Goal: Transaction & Acquisition: Purchase product/service

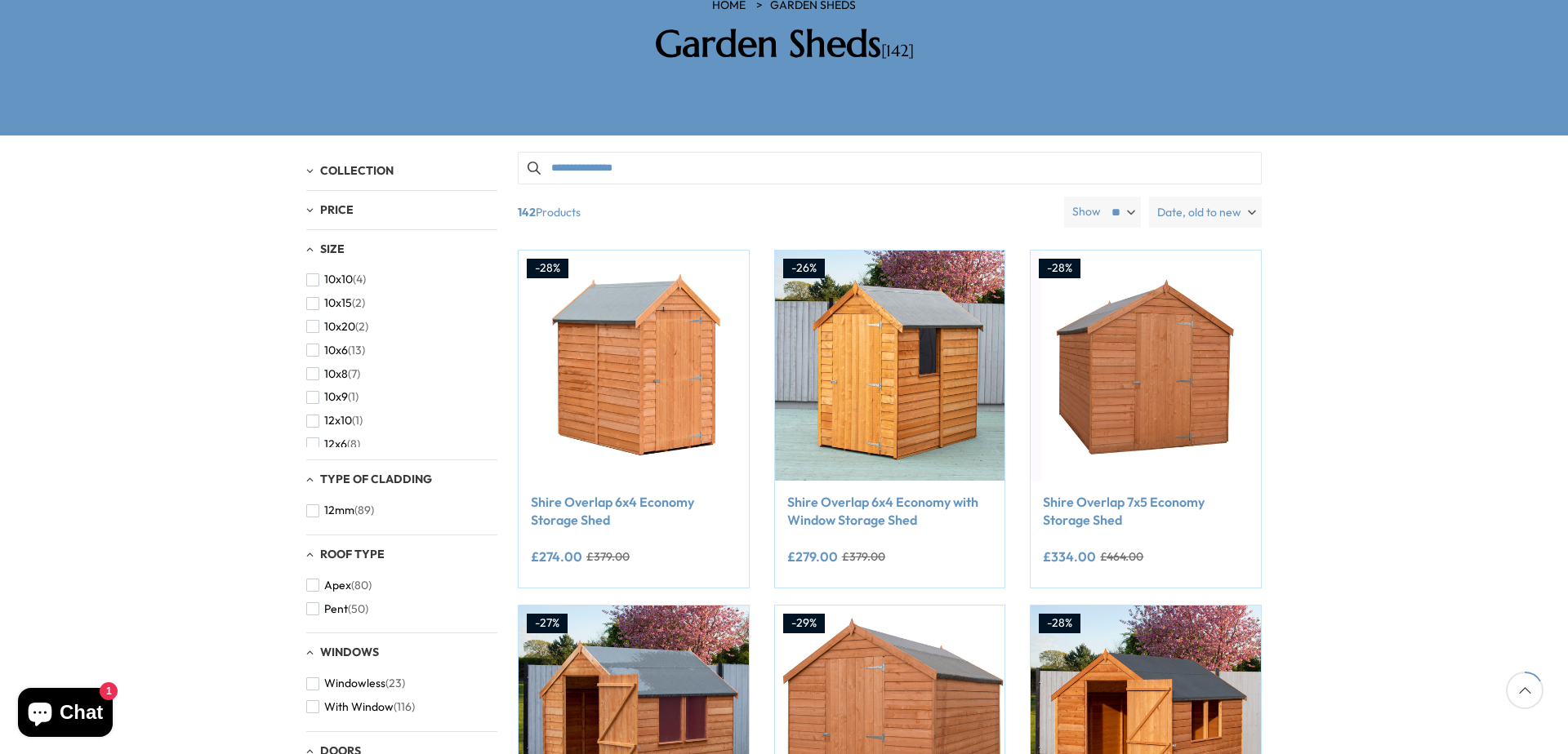
scroll to position [326, 0]
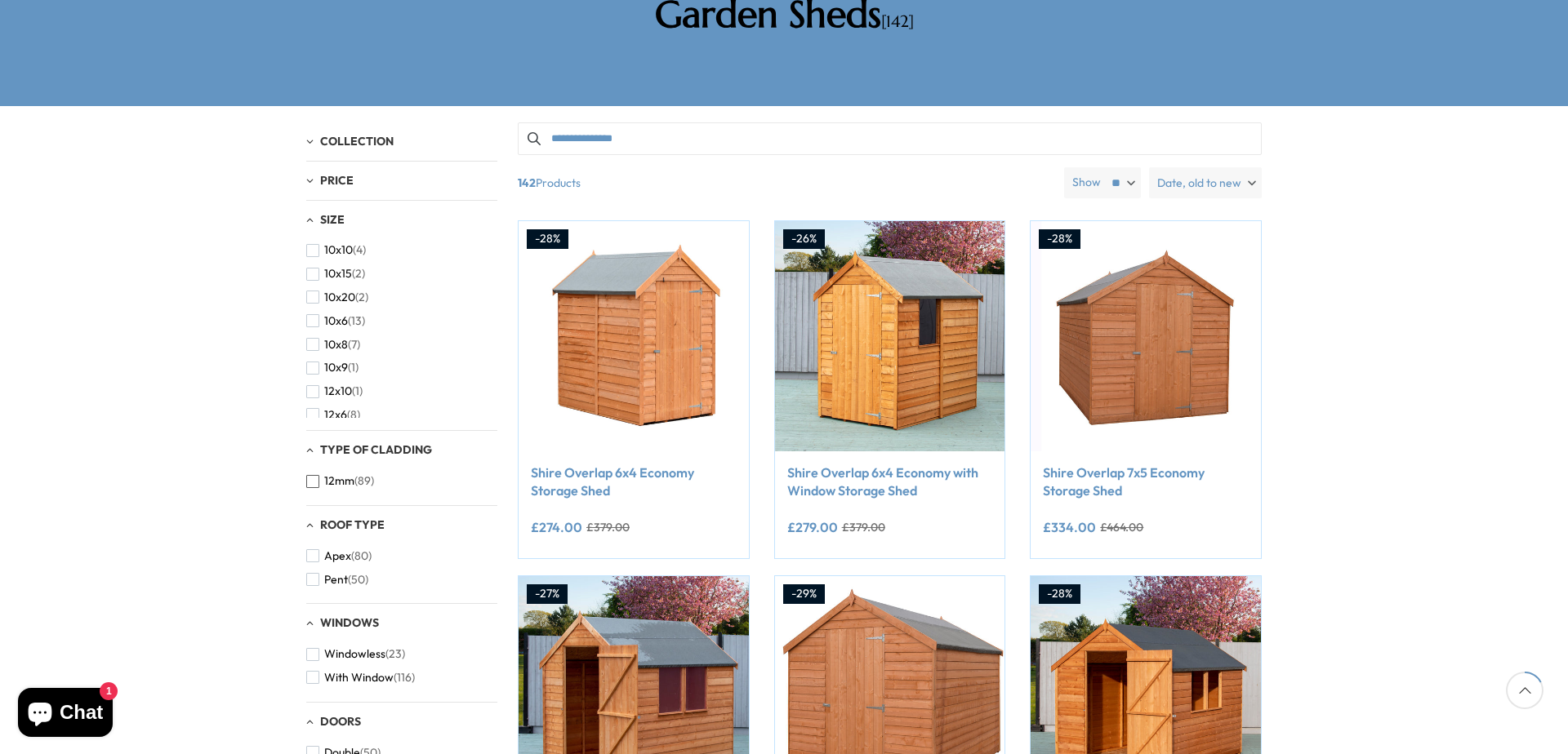
click at [312, 475] on span "button" at bounding box center [312, 482] width 13 height 13
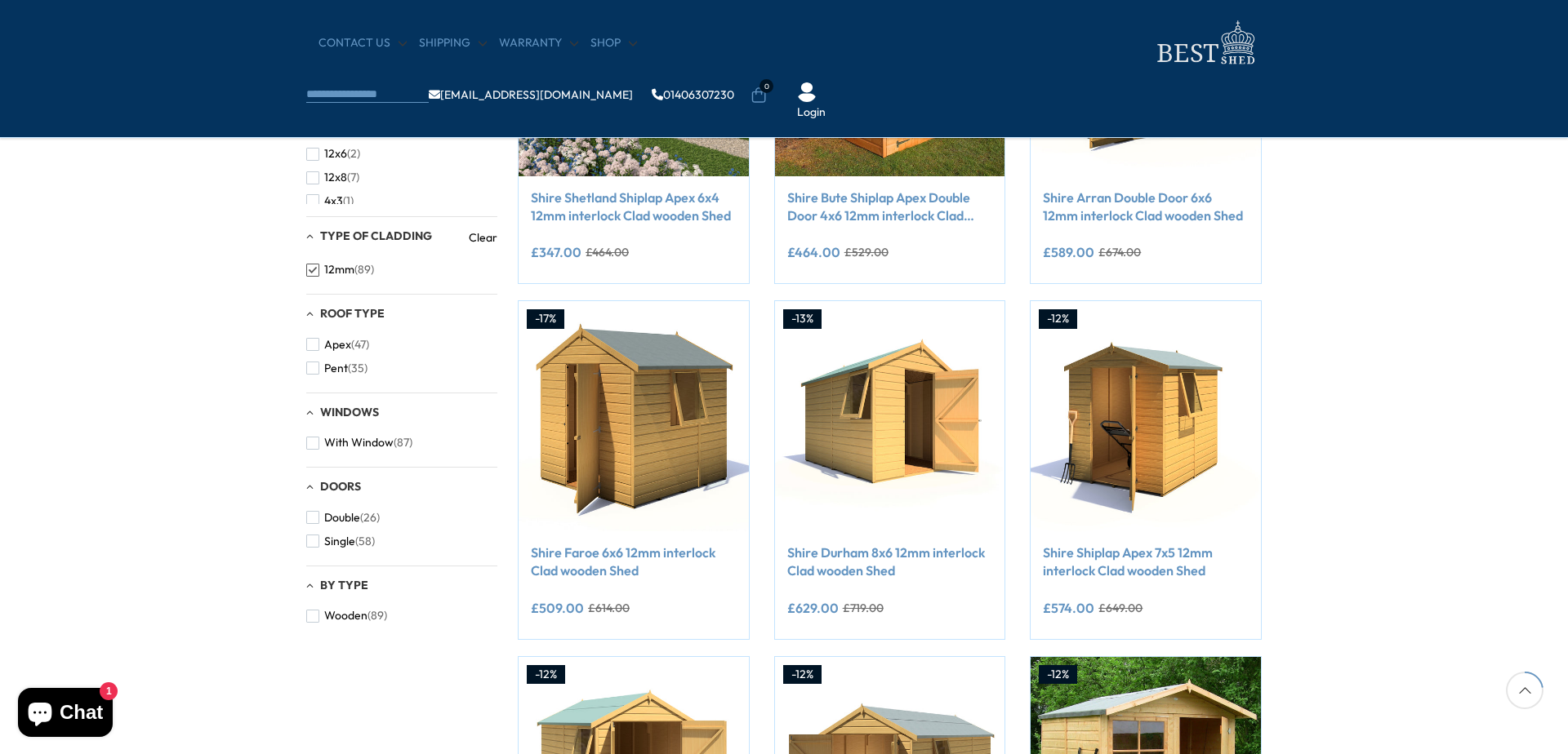
scroll to position [490, 0]
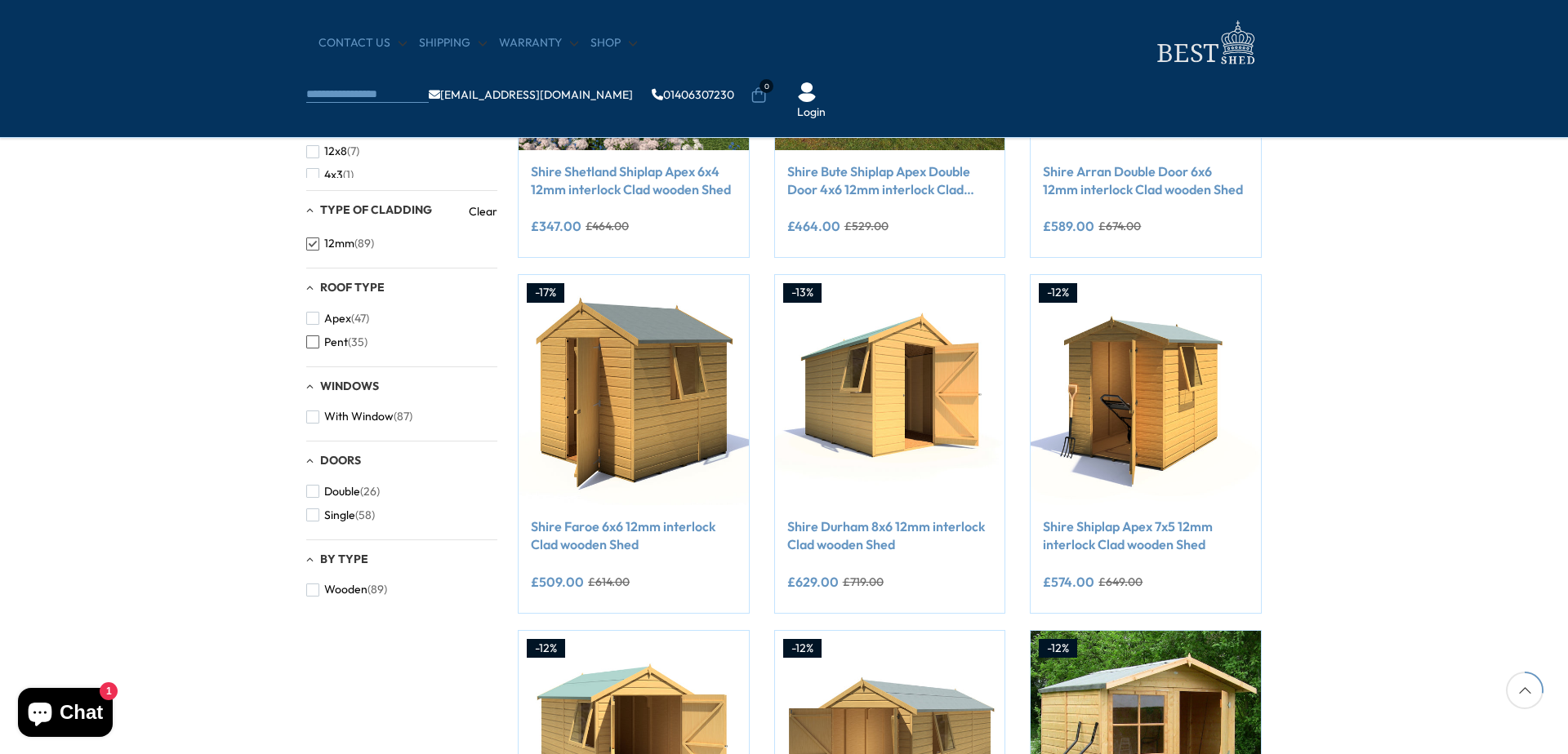
click at [315, 346] on span "button" at bounding box center [312, 342] width 13 height 13
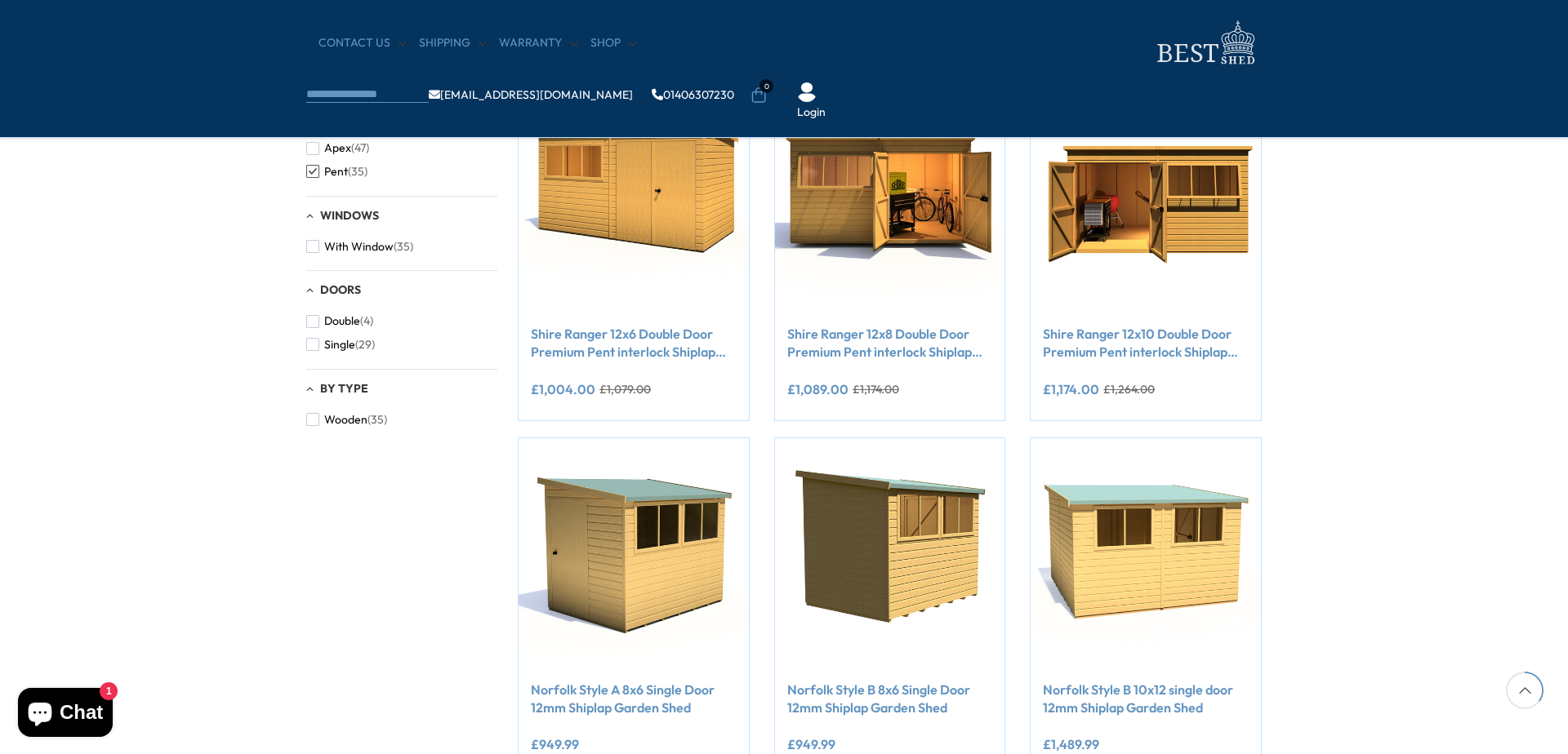
scroll to position [571, 0]
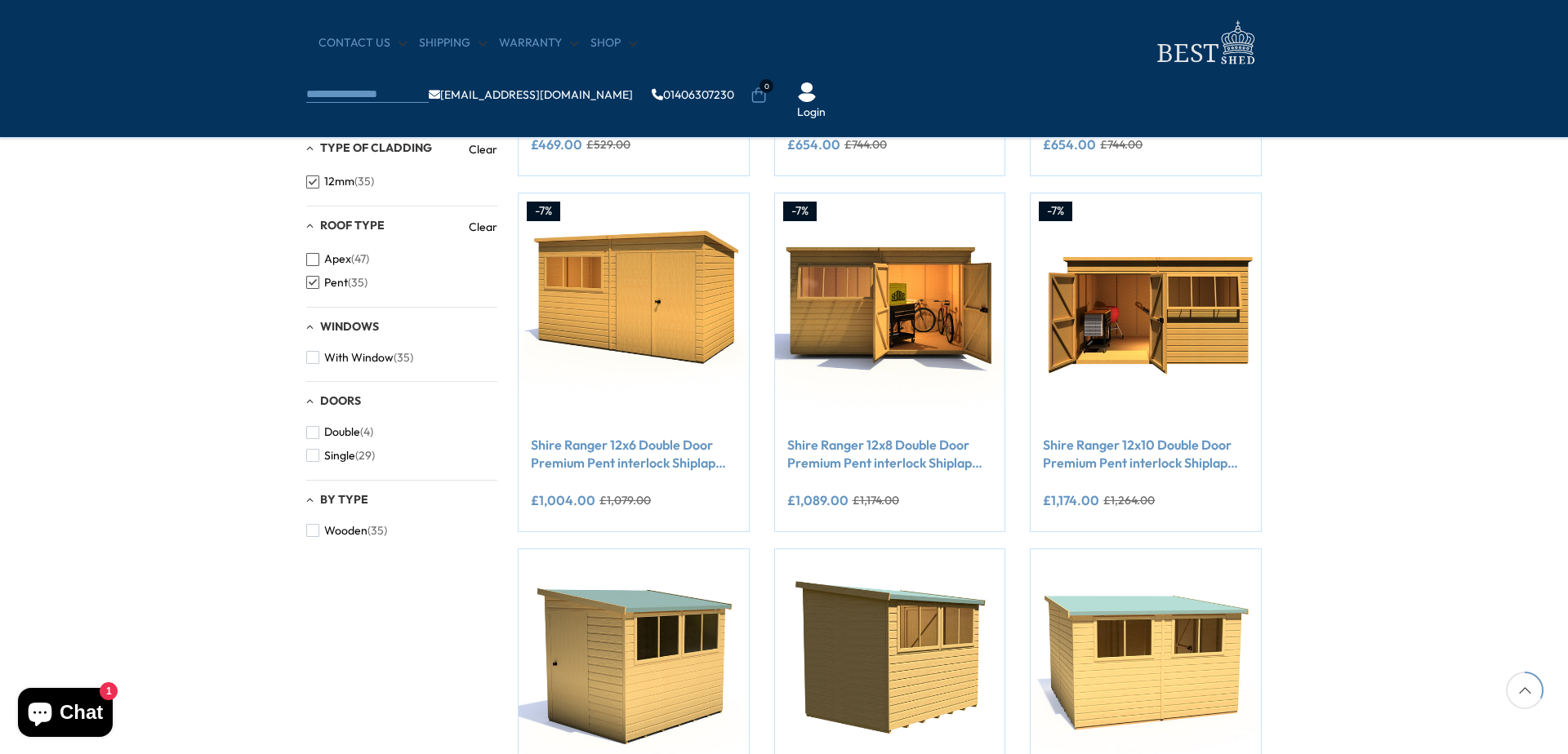
click at [315, 261] on span "button" at bounding box center [312, 260] width 13 height 13
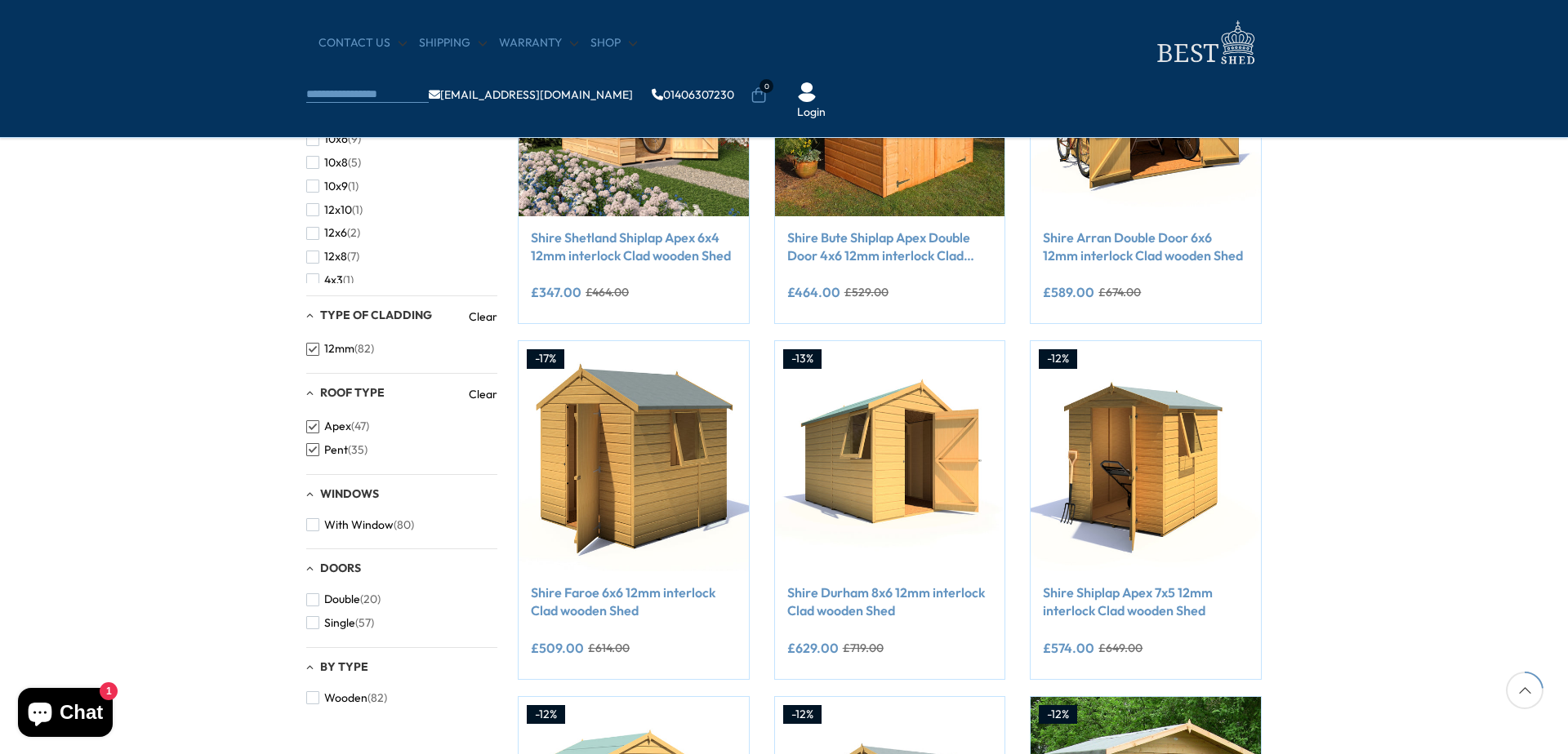
scroll to position [408, 0]
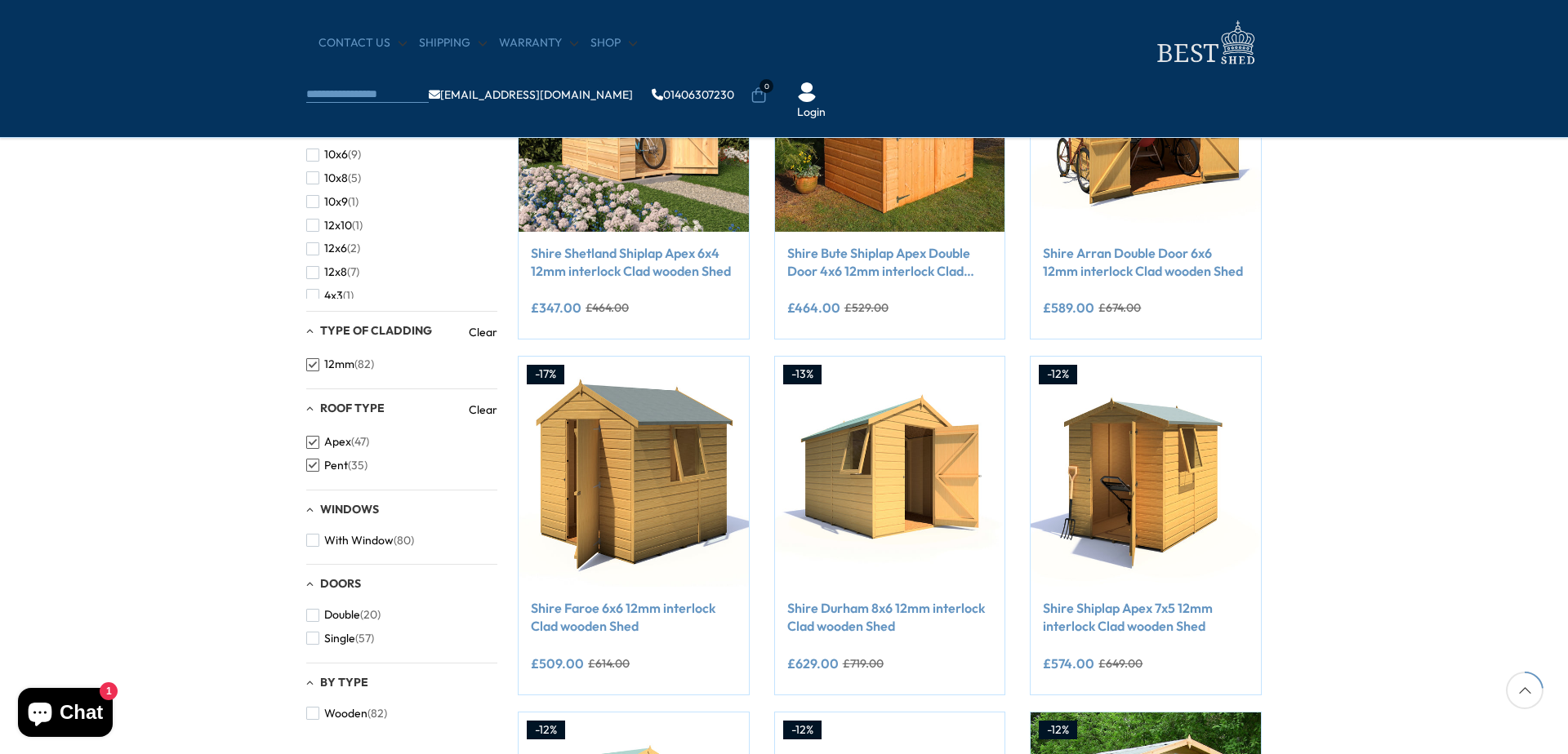
click at [306, 463] on span "button" at bounding box center [312, 466] width 13 height 13
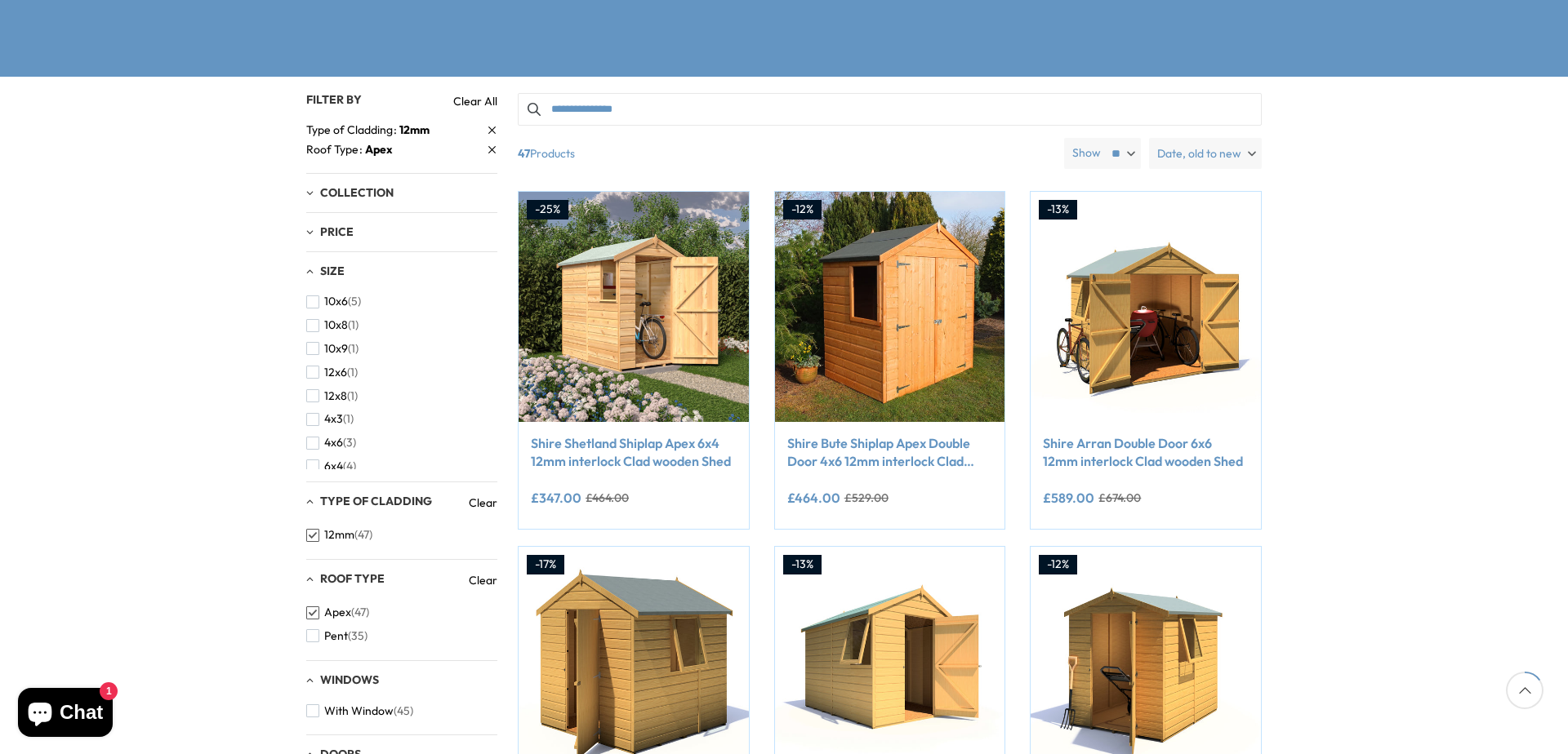
scroll to position [245, 0]
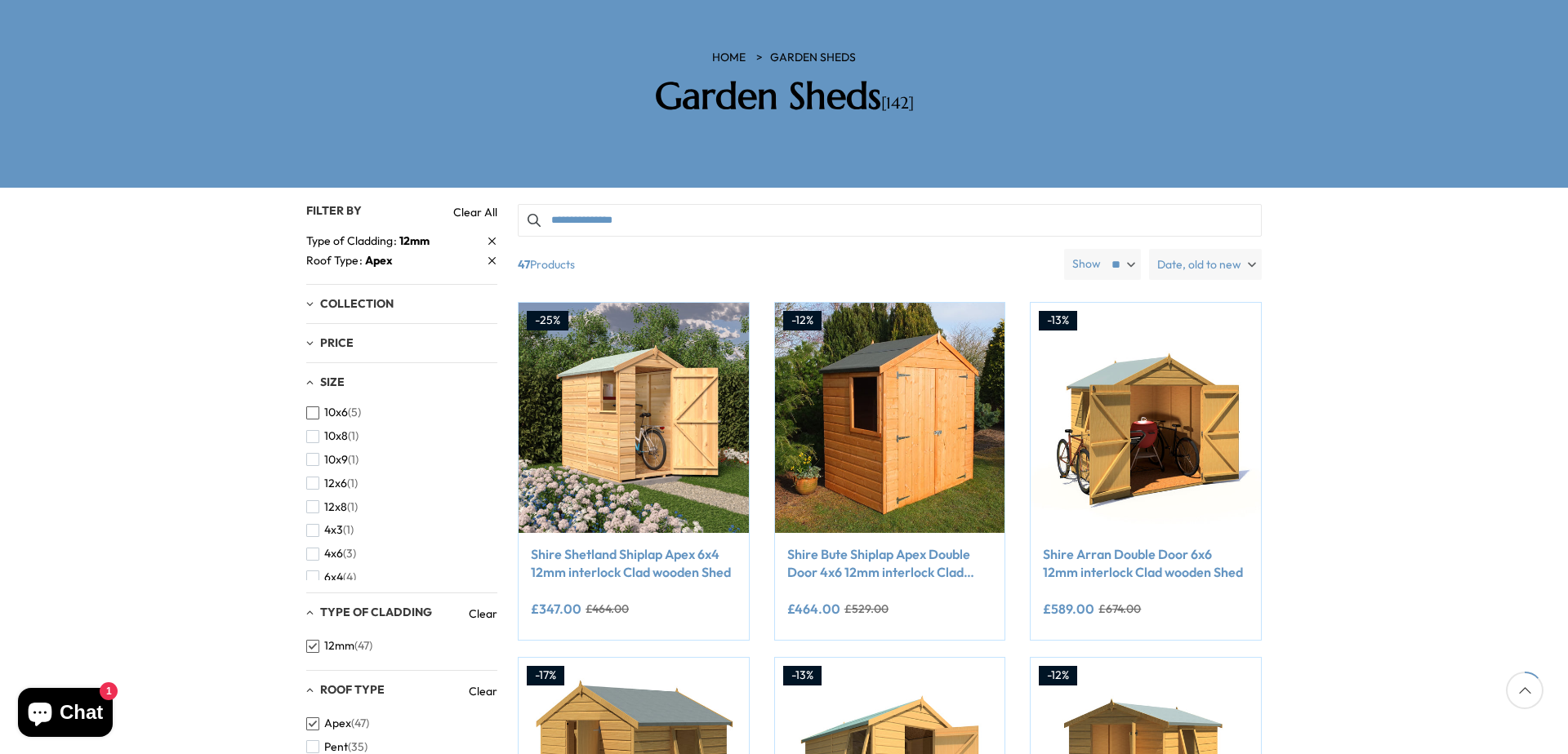
click at [306, 407] on span "button" at bounding box center [312, 413] width 13 height 13
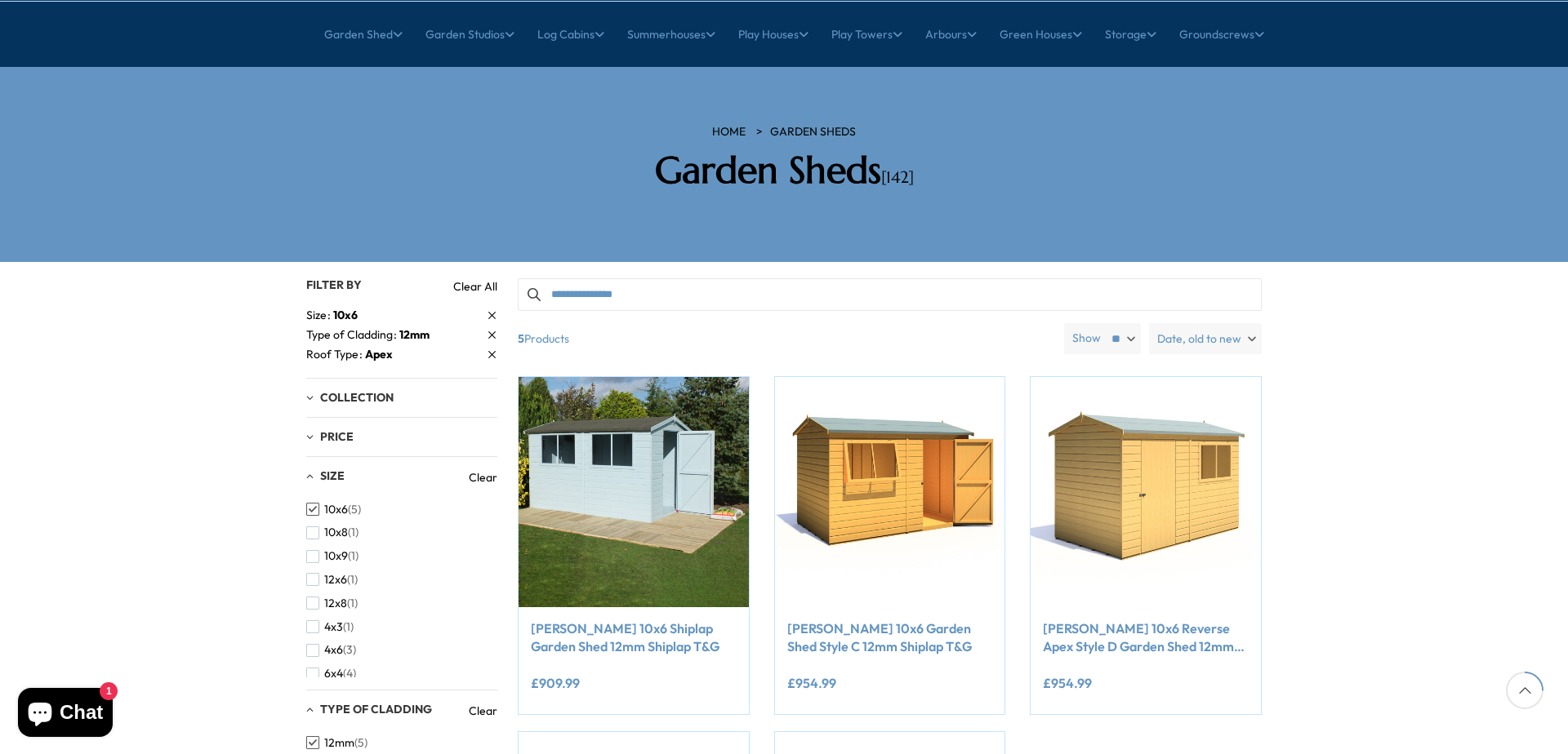
scroll to position [163, 0]
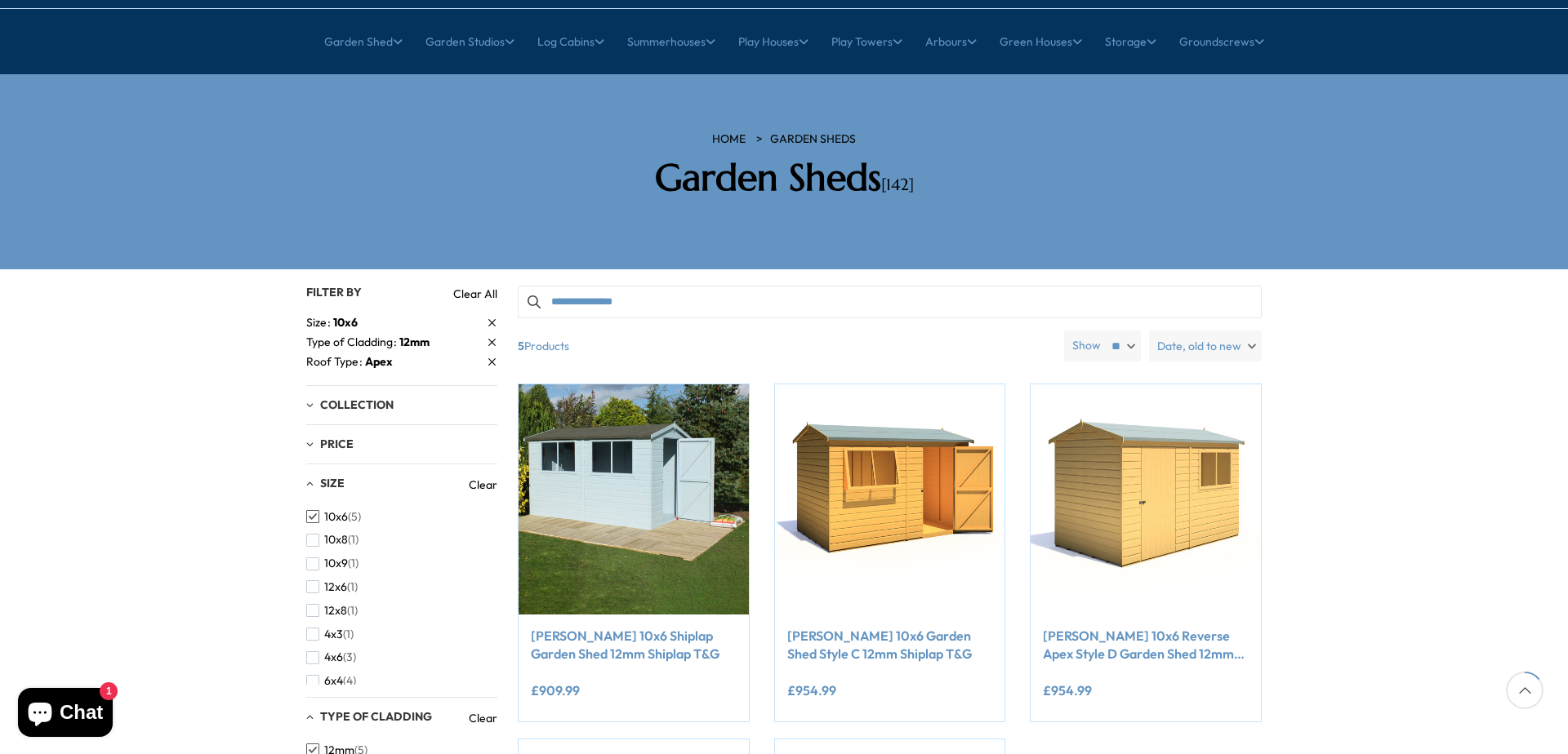
click at [466, 286] on link "Clear All" at bounding box center [476, 294] width 44 height 16
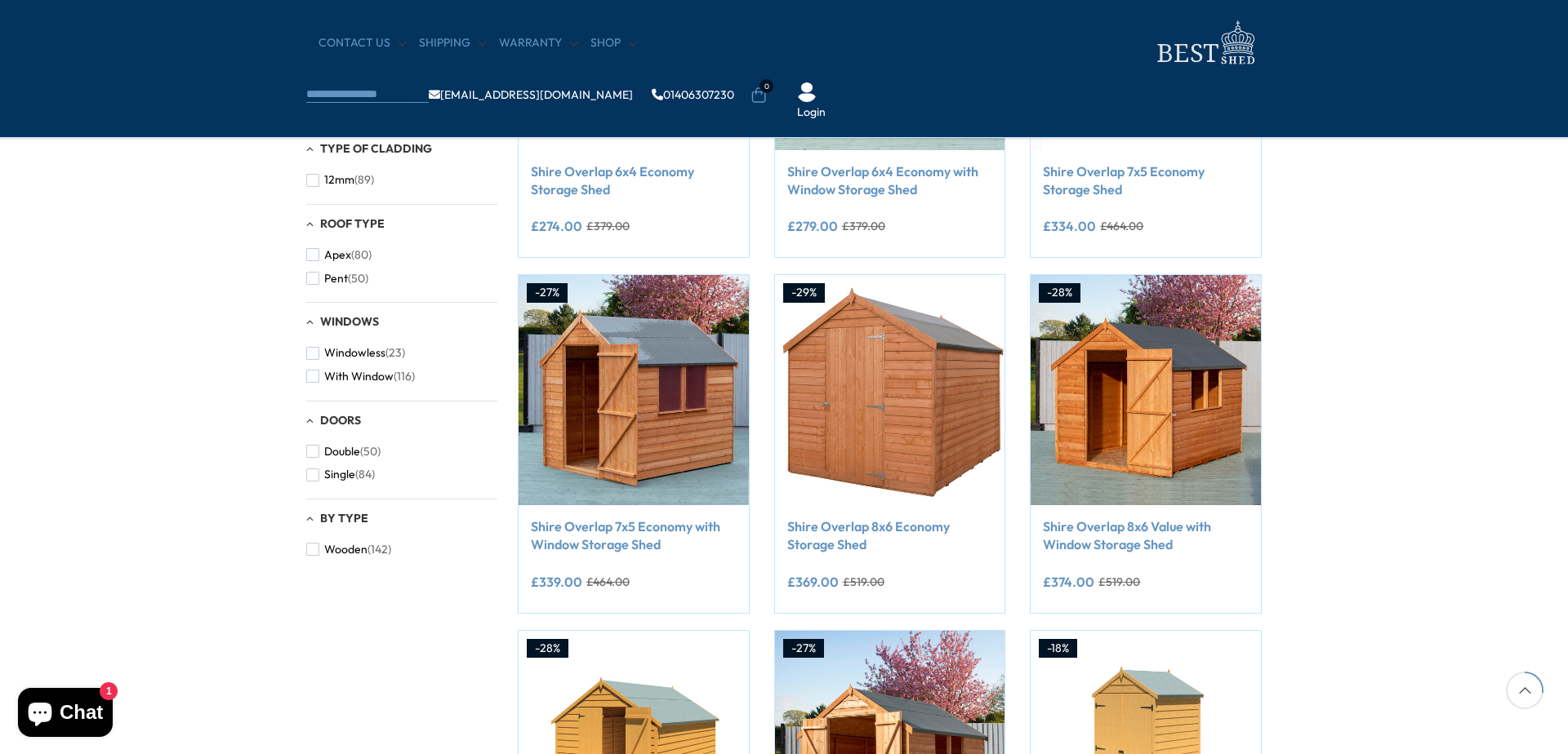
scroll to position [408, 0]
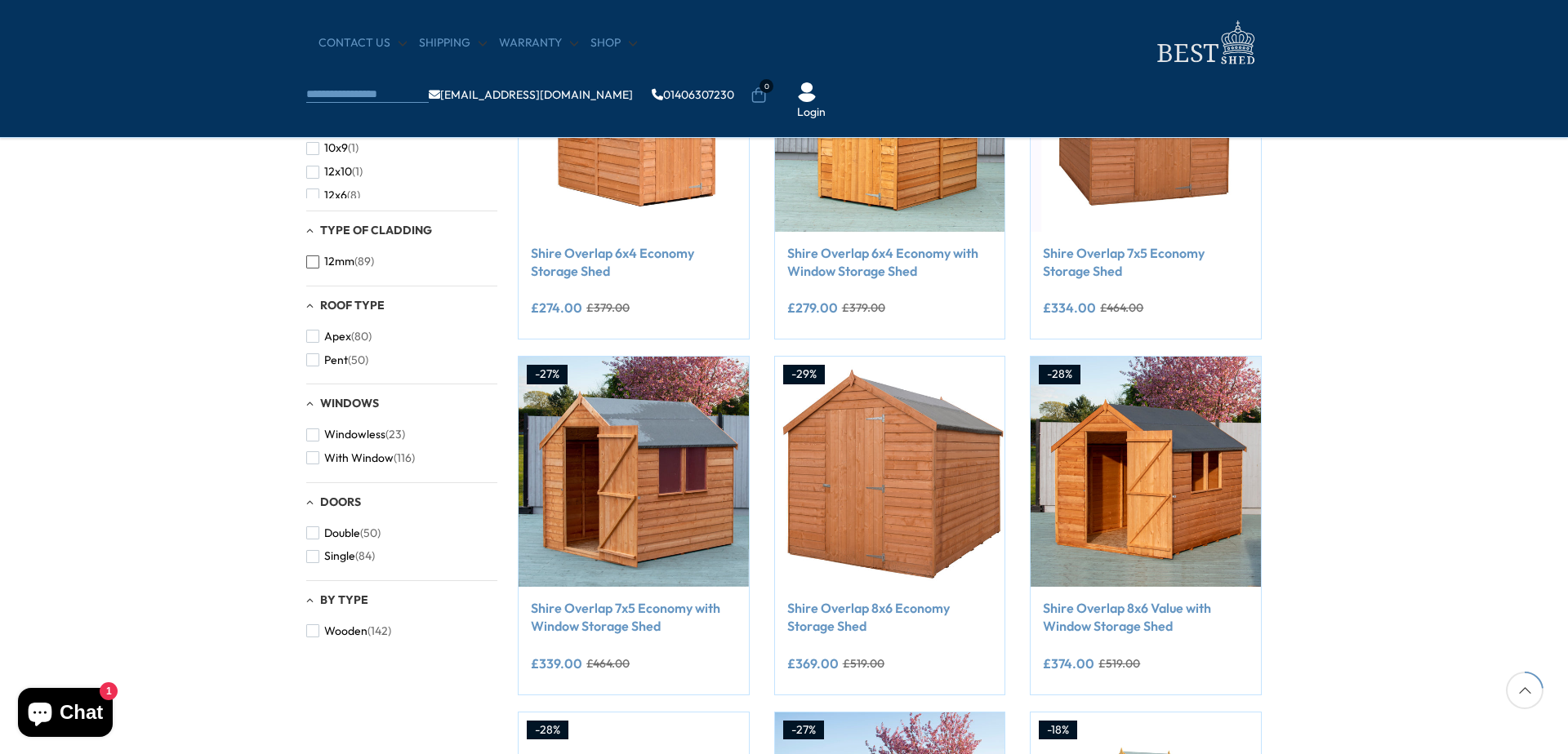
click at [310, 261] on span "button" at bounding box center [312, 262] width 13 height 13
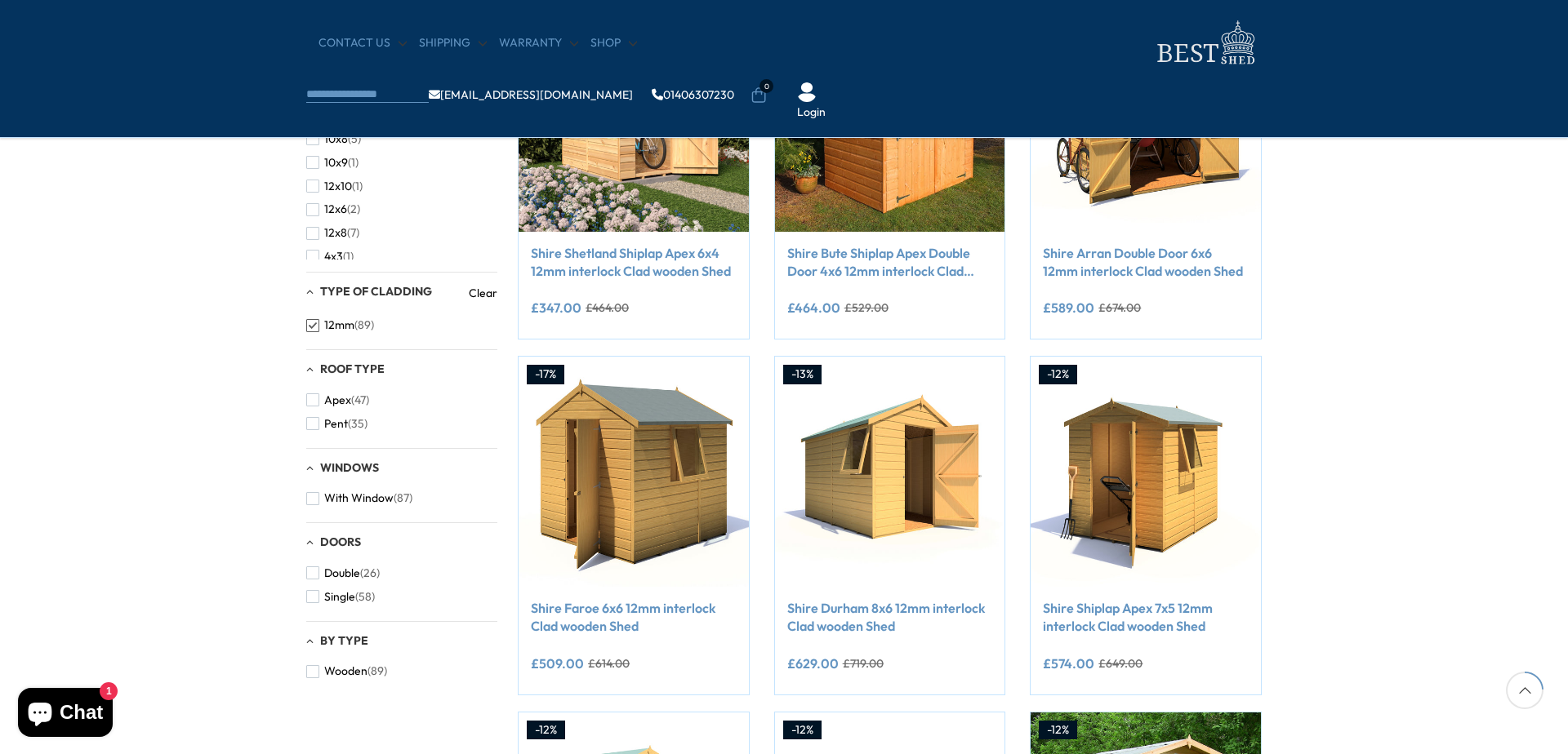
scroll to position [490, 0]
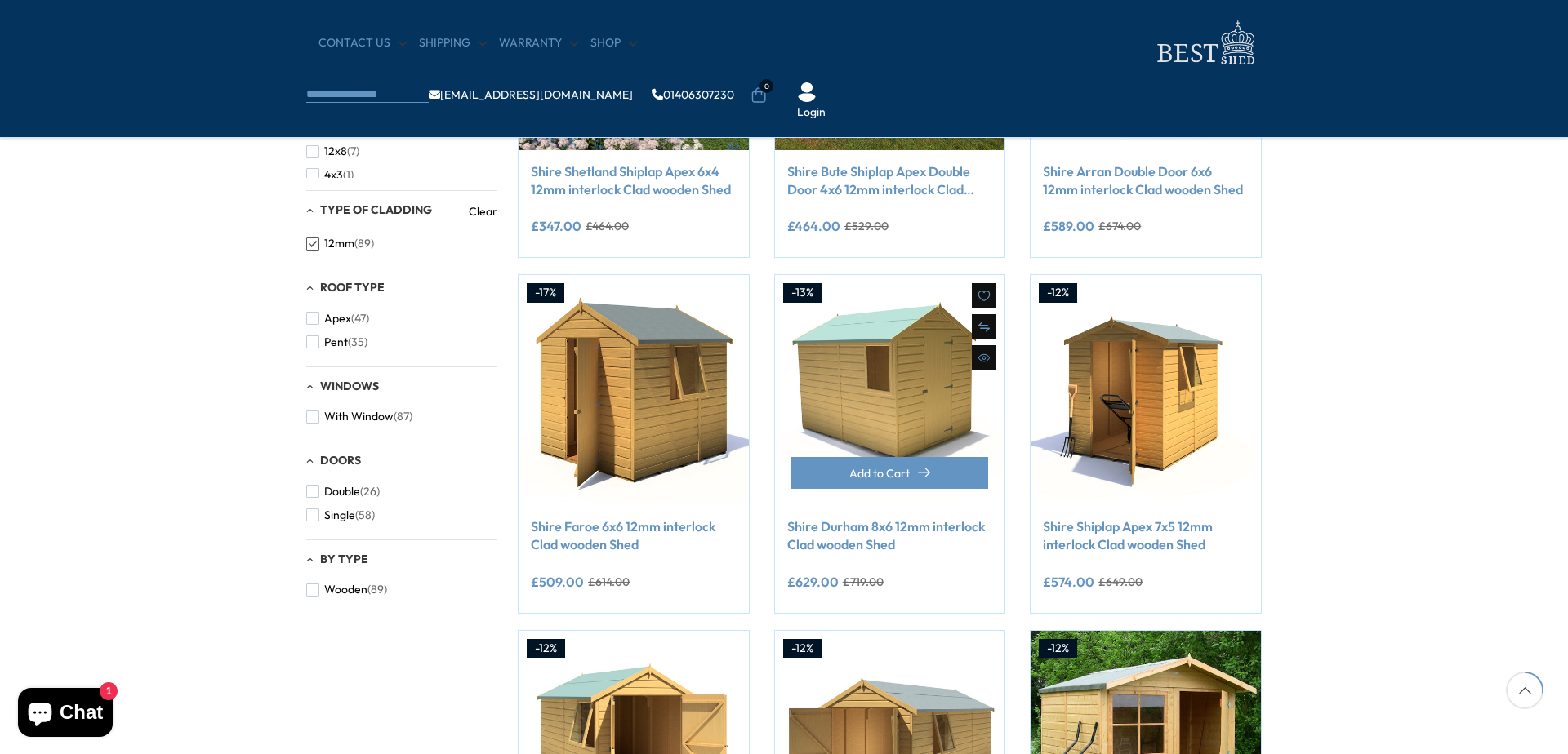
click at [900, 411] on img at bounding box center [890, 390] width 230 height 230
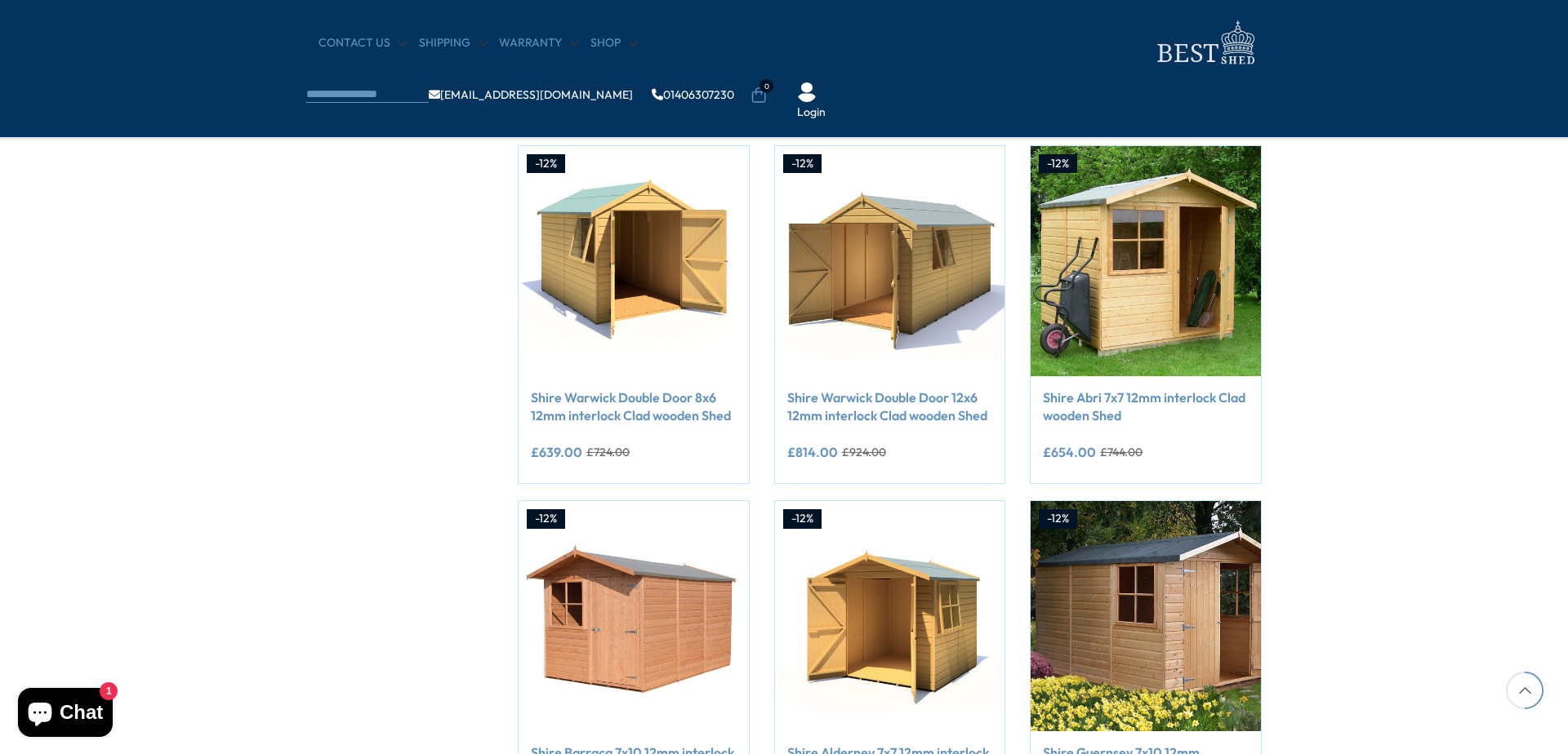
scroll to position [979, 0]
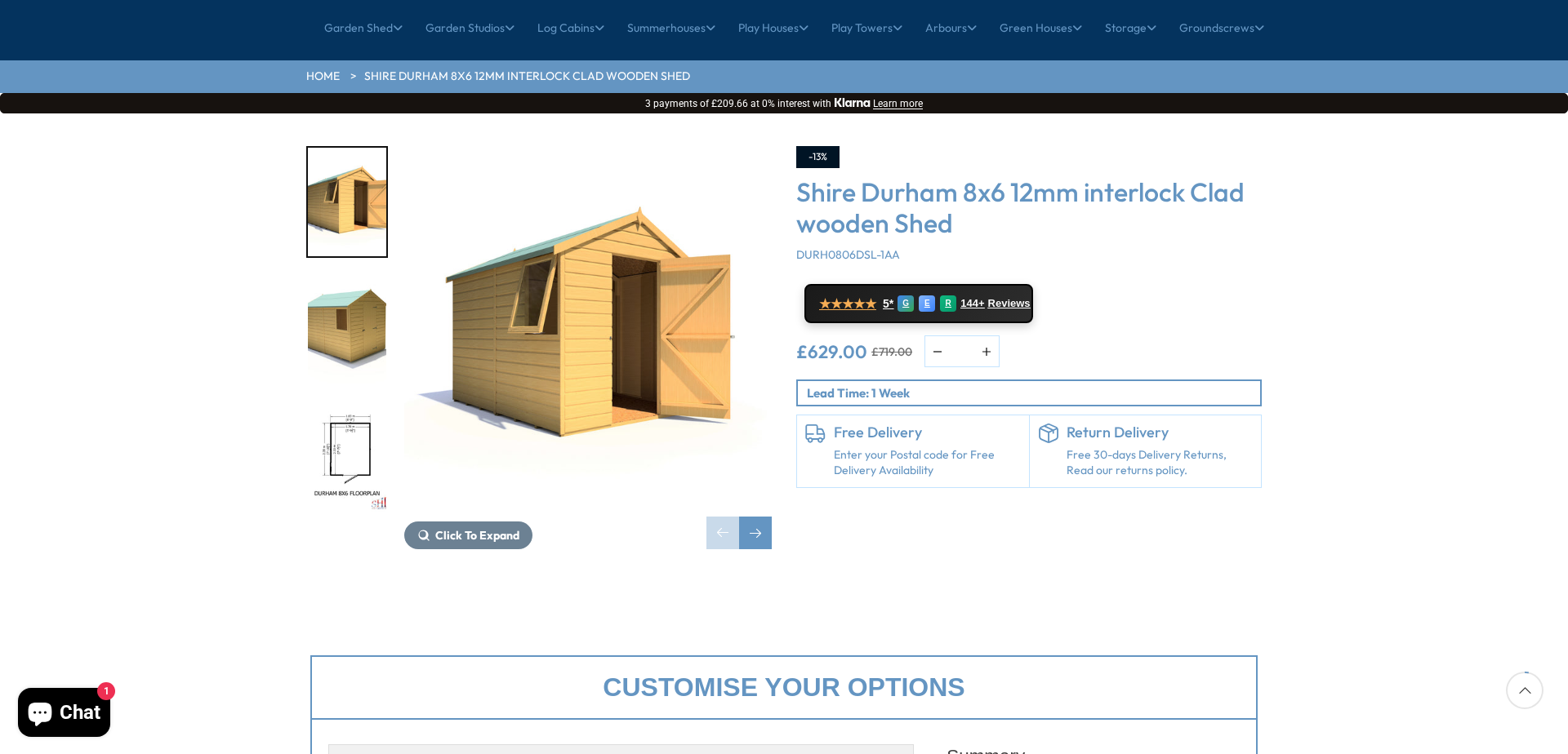
scroll to position [163, 0]
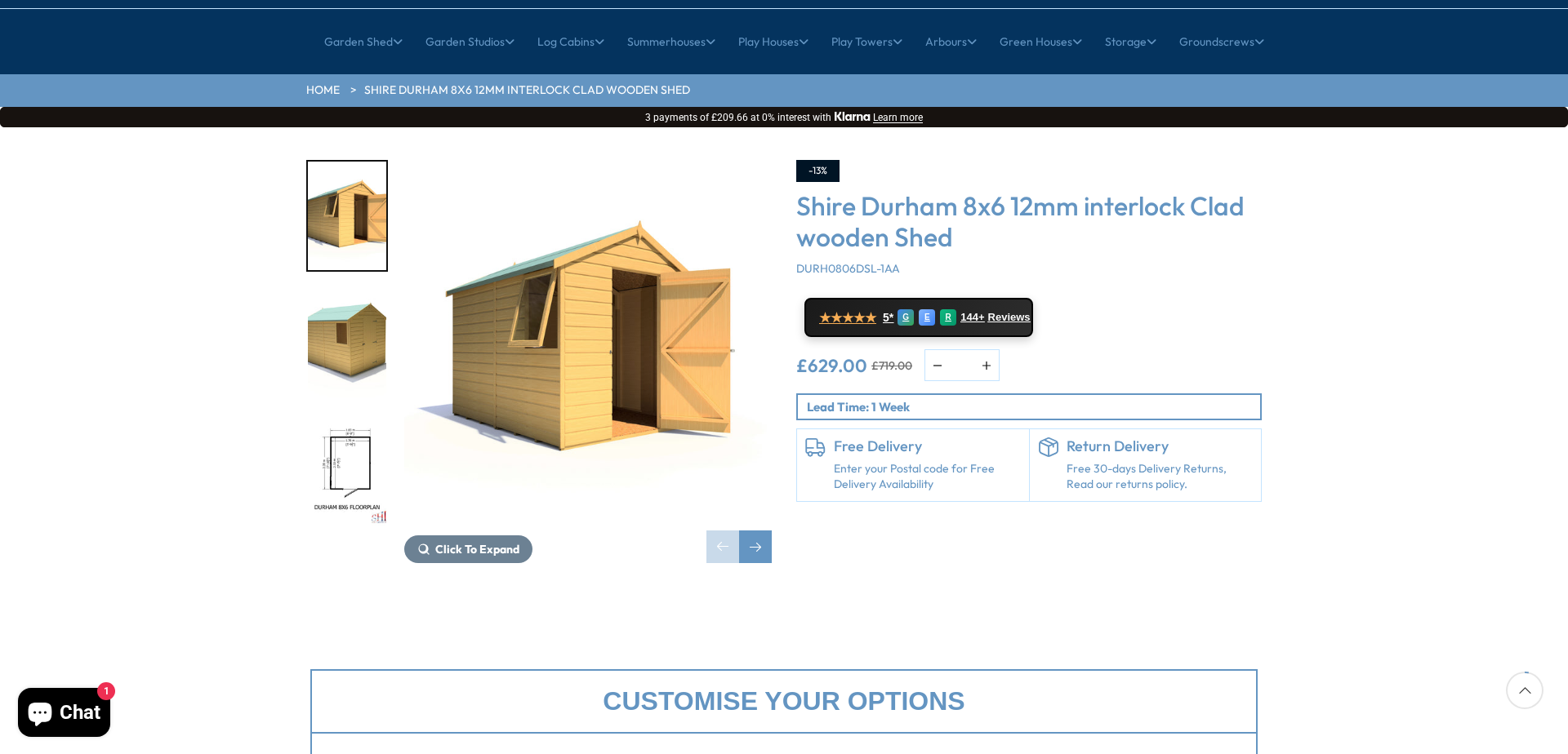
click at [345, 420] on img "3 / 18" at bounding box center [347, 471] width 79 height 108
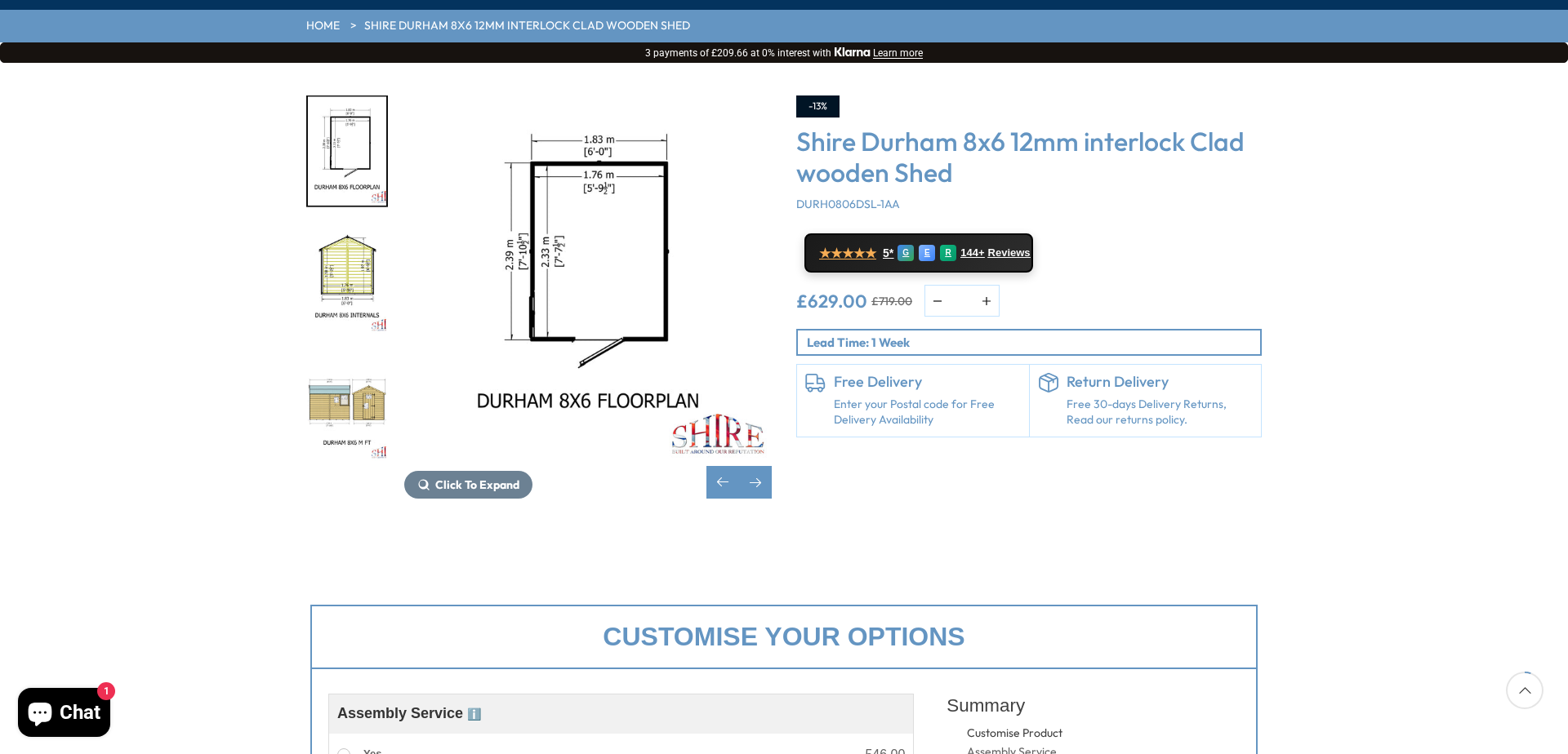
scroll to position [82, 0]
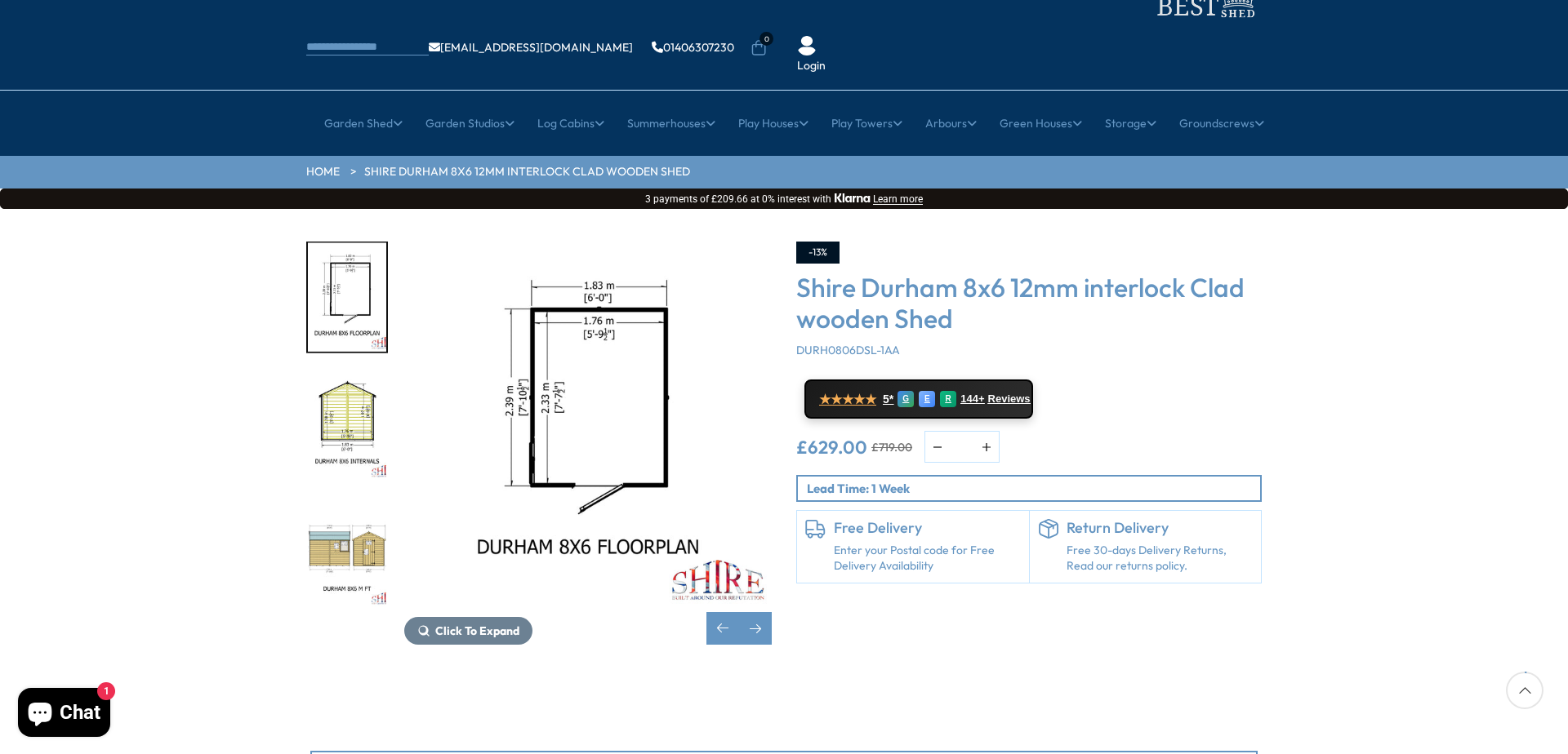
click at [357, 371] on img "4 / 18" at bounding box center [347, 425] width 79 height 108
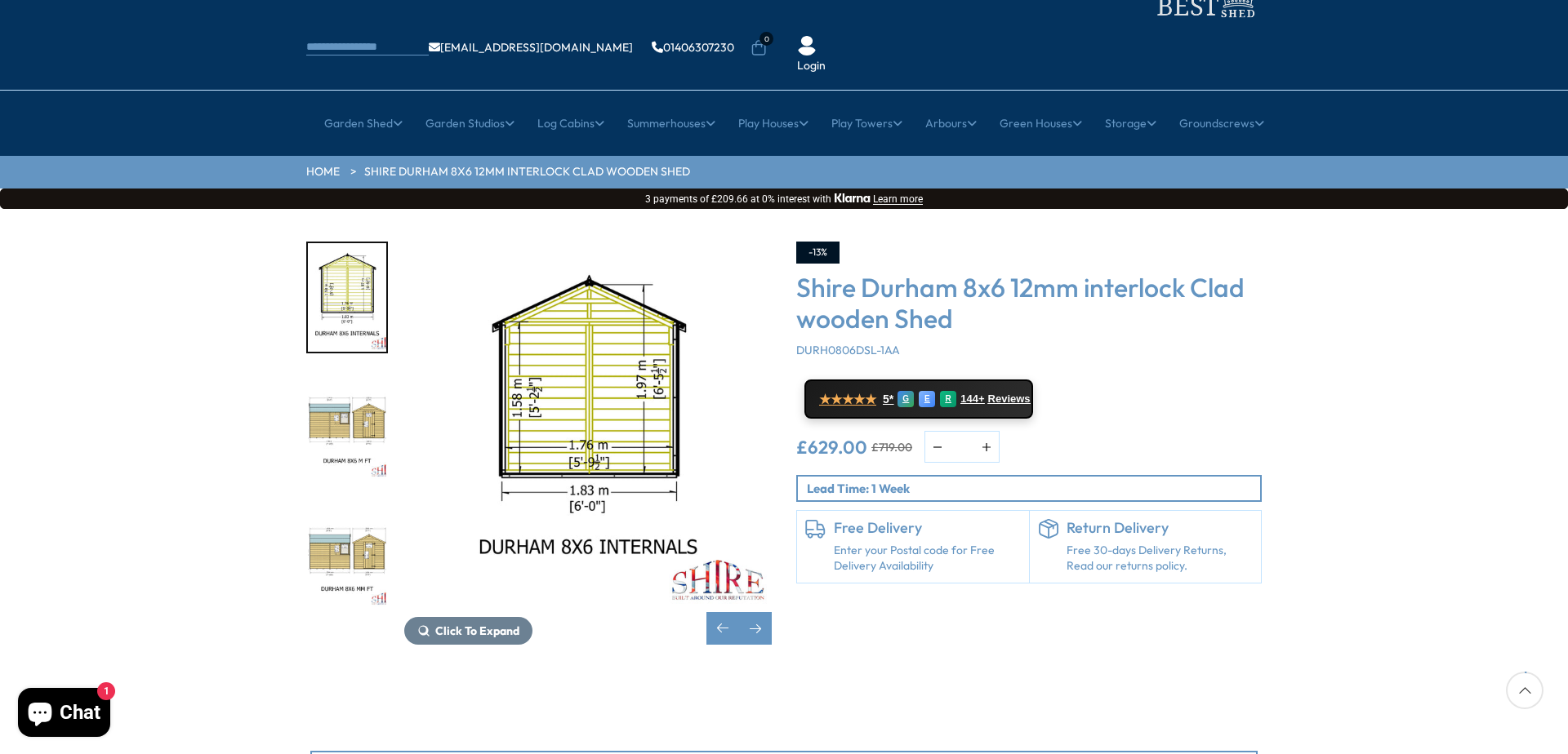
click at [335, 500] on img "6 / 18" at bounding box center [347, 553] width 79 height 108
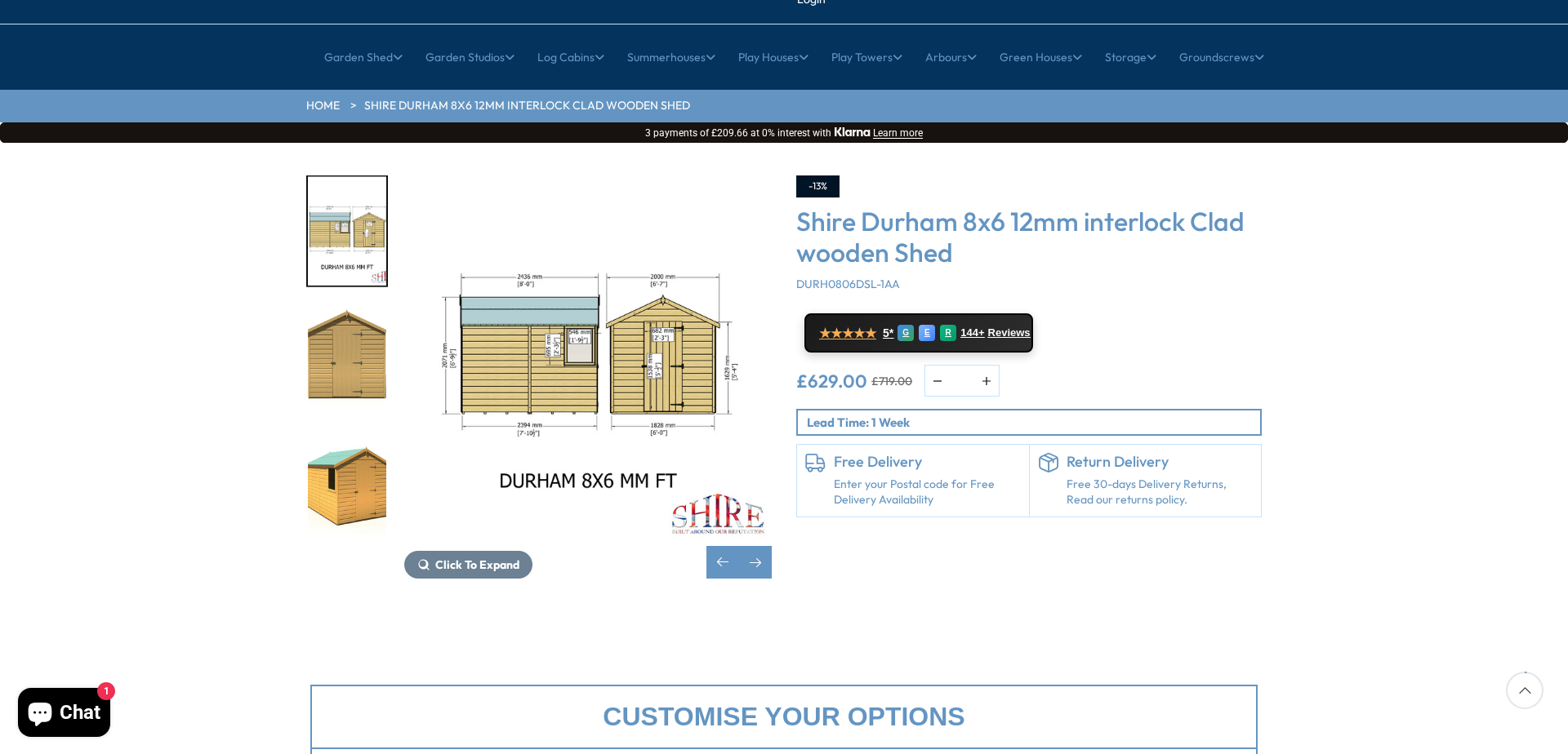
scroll to position [245, 0]
